Goal: Task Accomplishment & Management: Complete application form

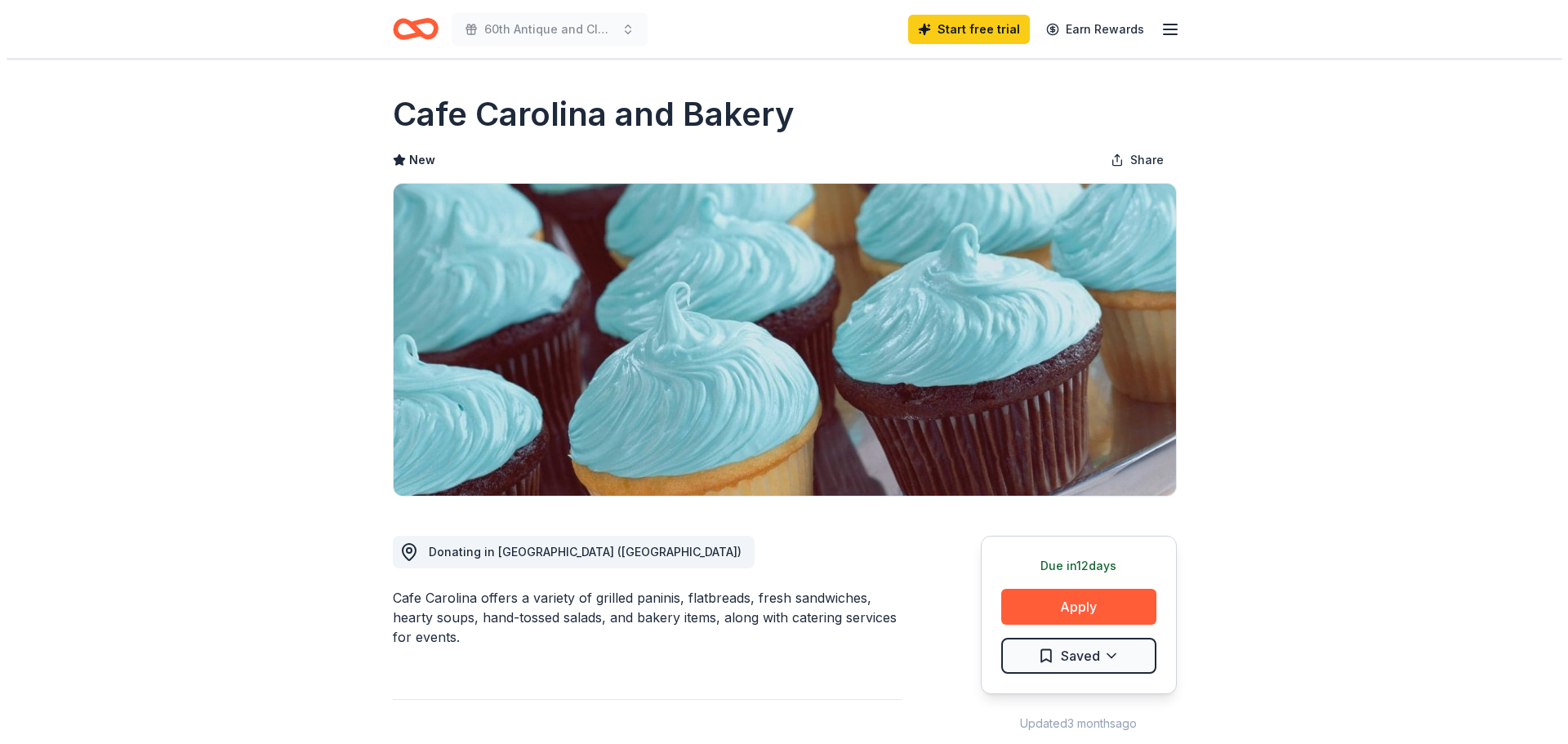
scroll to position [572, 0]
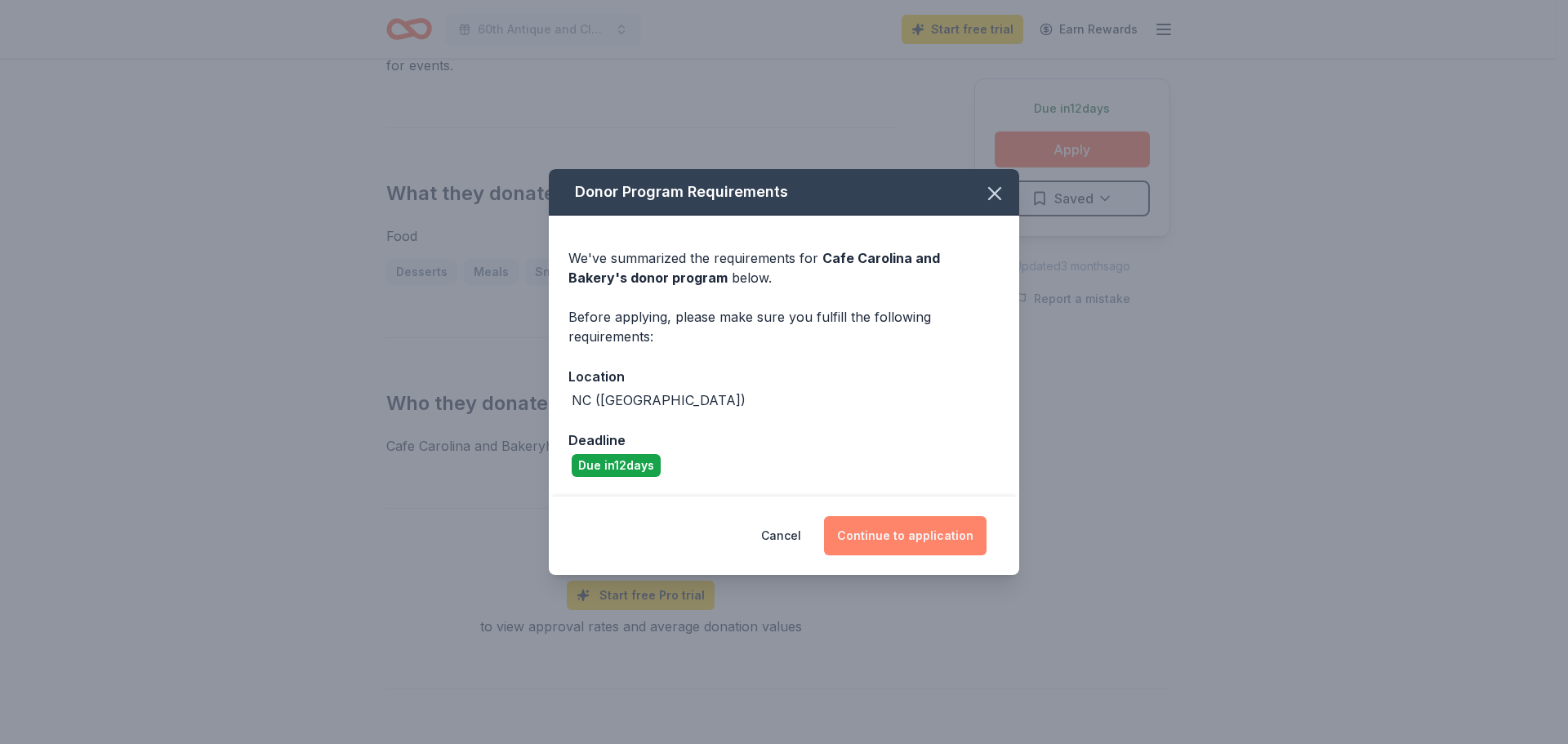
click at [909, 538] on button "Continue to application" at bounding box center [905, 536] width 163 height 39
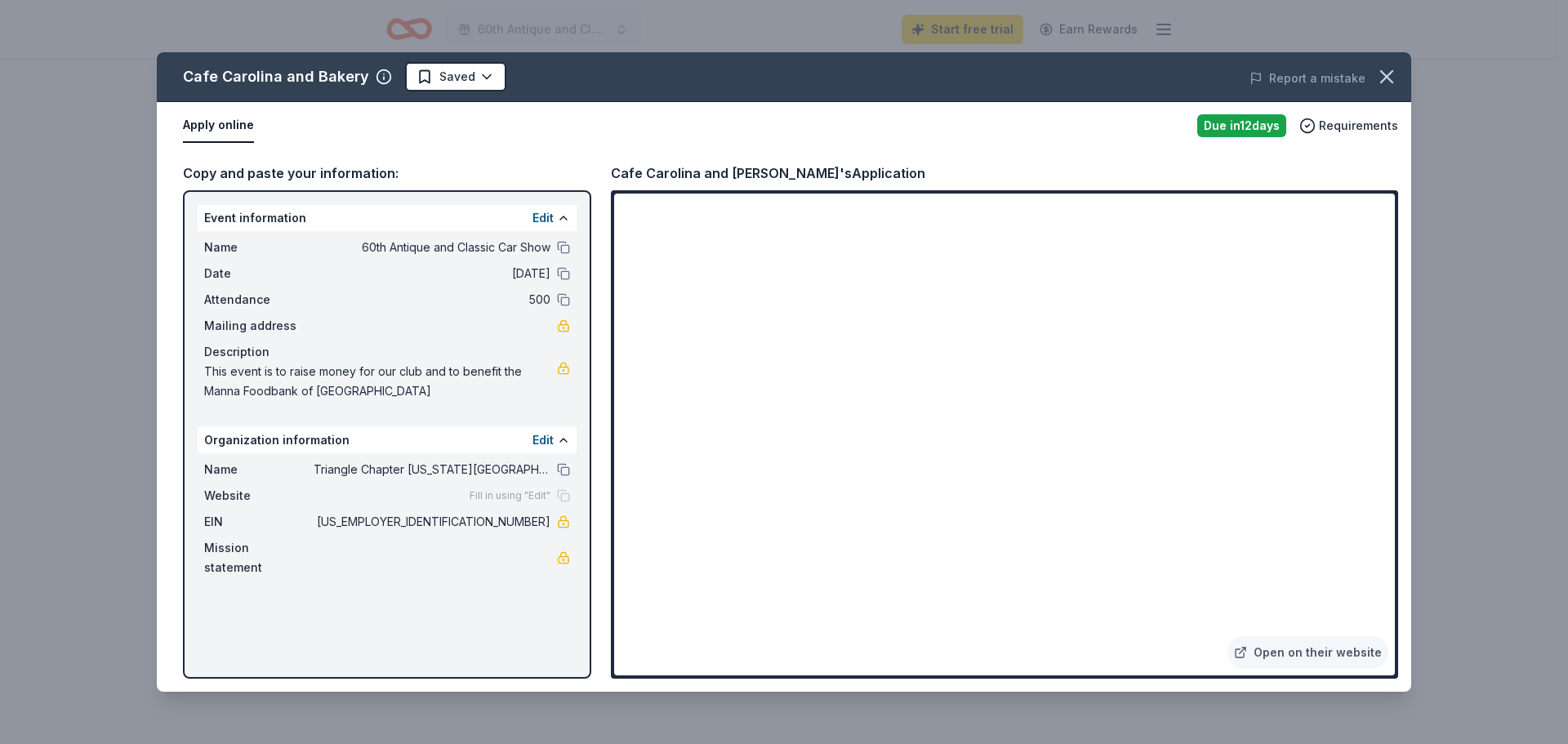
click at [210, 129] on button "Apply online" at bounding box center [218, 126] width 71 height 34
click at [223, 122] on button "Apply online" at bounding box center [218, 126] width 71 height 34
click at [1246, 124] on div "Due in 12 days" at bounding box center [1241, 126] width 89 height 23
click at [1291, 649] on link "Open on their website" at bounding box center [1308, 652] width 161 height 33
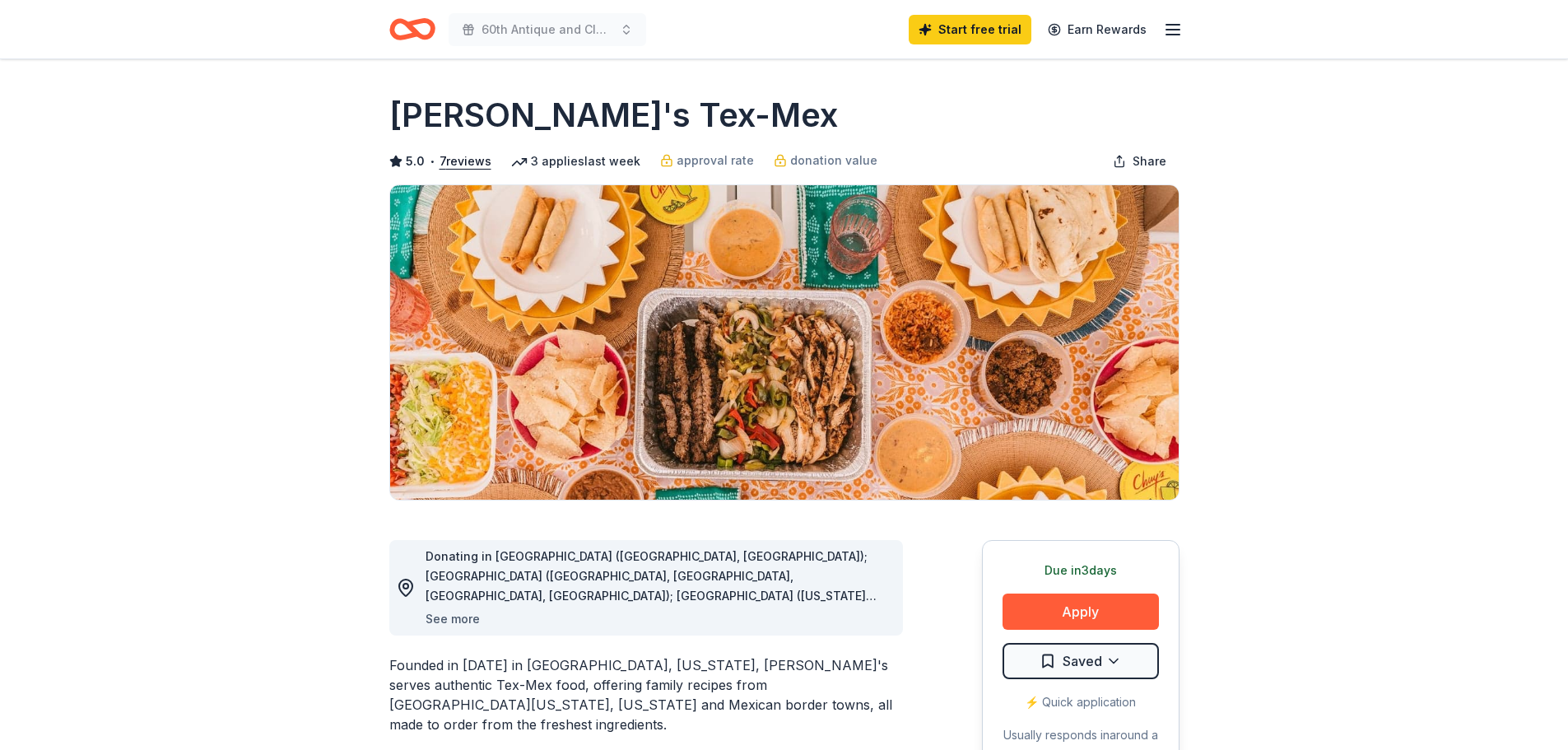
click at [450, 620] on button "See more" at bounding box center [453, 619] width 54 height 19
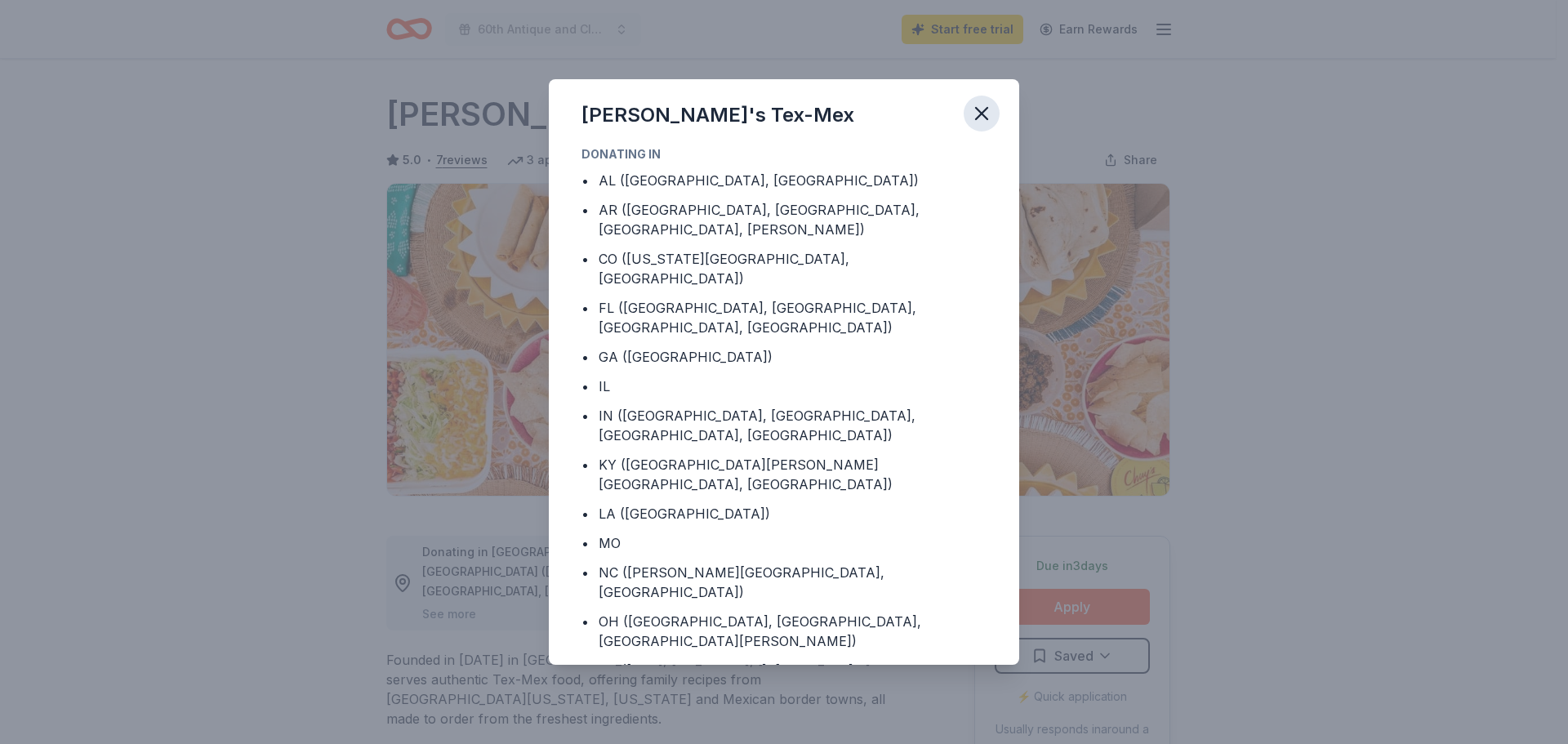
click at [975, 115] on icon "button" at bounding box center [982, 114] width 23 height 23
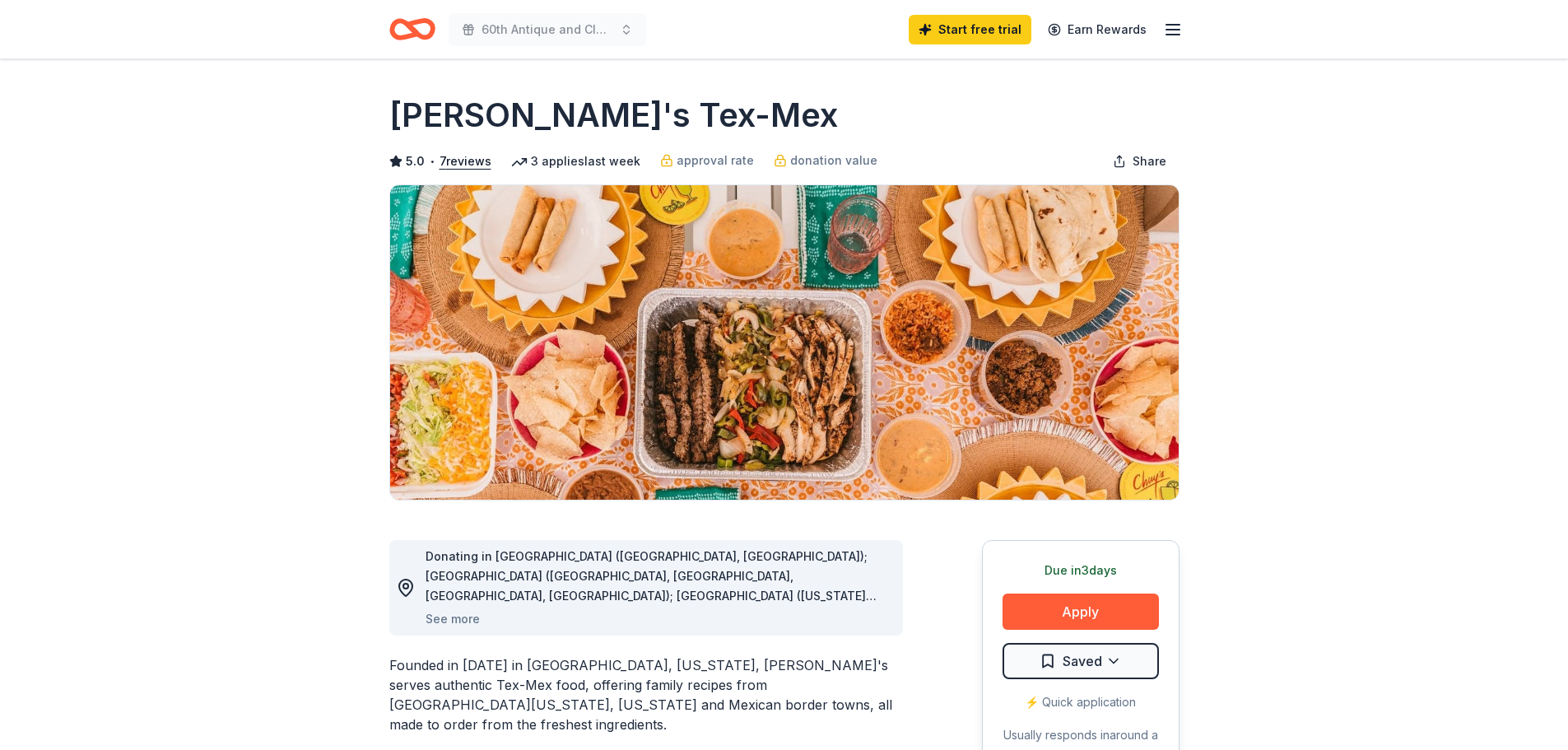
click at [392, 116] on h1 "[PERSON_NAME]'s Tex-Mex" at bounding box center [613, 116] width 448 height 46
